Goal: Task Accomplishment & Management: Manage account settings

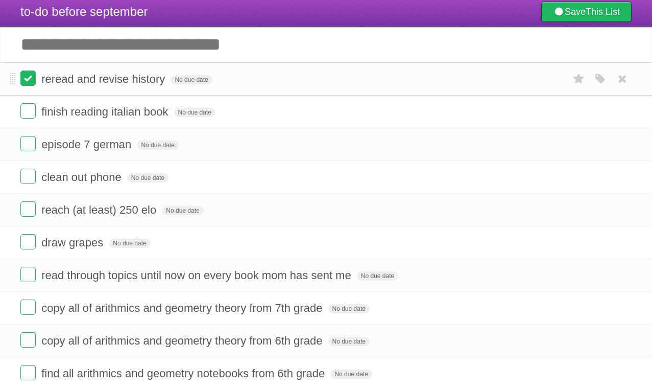
scroll to position [22, 0]
click at [33, 77] on label at bounding box center [27, 77] width 15 height 15
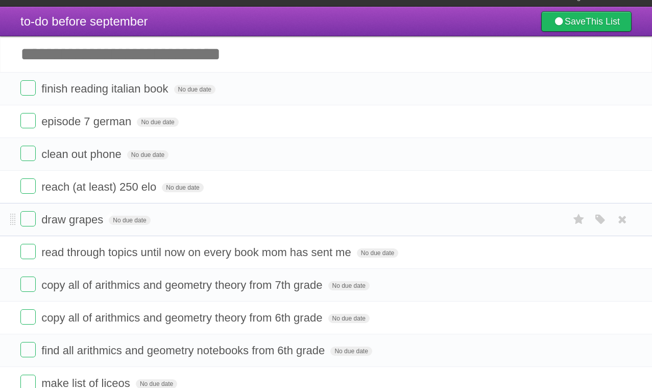
scroll to position [0, 0]
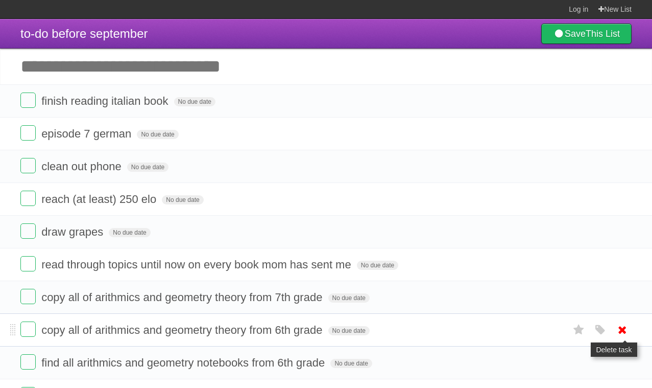
click at [619, 331] on icon at bounding box center [622, 329] width 14 height 17
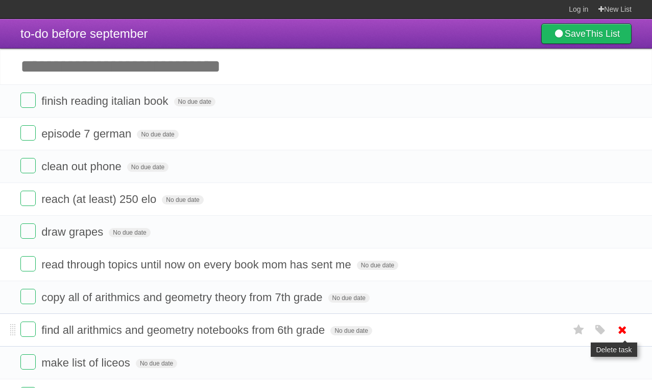
click at [623, 331] on icon at bounding box center [622, 329] width 14 height 17
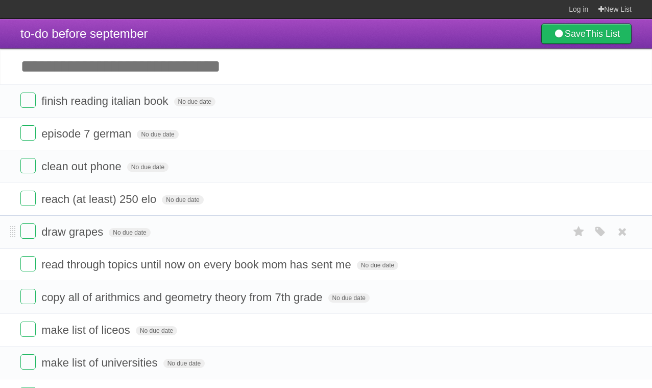
click at [225, 233] on form "draw grapes No due date White Red Blue Green Purple Orange" at bounding box center [325, 231] width 611 height 17
click at [136, 199] on span "reach (at least) 250 elo" at bounding box center [99, 199] width 117 height 13
click at [296, 197] on form "**********" at bounding box center [325, 198] width 611 height 17
click at [200, 150] on li "episode 7 german No due date White Red Blue Green Purple Orange" at bounding box center [326, 133] width 652 height 33
click at [198, 161] on form "clean out phone No due date White Red Blue Green Purple Orange" at bounding box center [325, 166] width 611 height 17
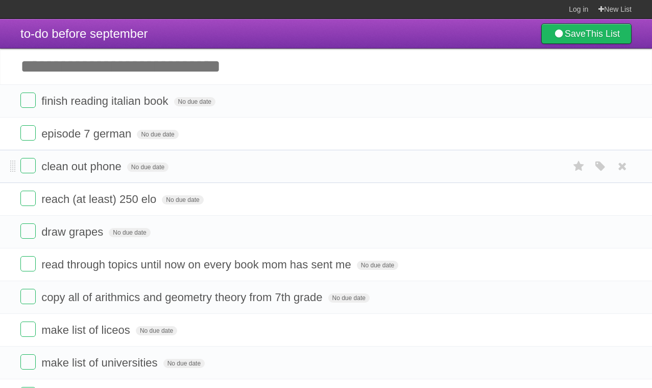
click at [181, 166] on form "clean out phone No due date White Red Blue Green Purple Orange" at bounding box center [325, 166] width 611 height 17
click at [117, 168] on span "clean out phone" at bounding box center [82, 166] width 83 height 13
click at [177, 169] on form "**********" at bounding box center [325, 166] width 611 height 17
click at [187, 137] on form "episode 7 german No due date White Red Blue Green Purple Orange" at bounding box center [325, 133] width 611 height 17
